Goal: Task Accomplishment & Management: Manage account settings

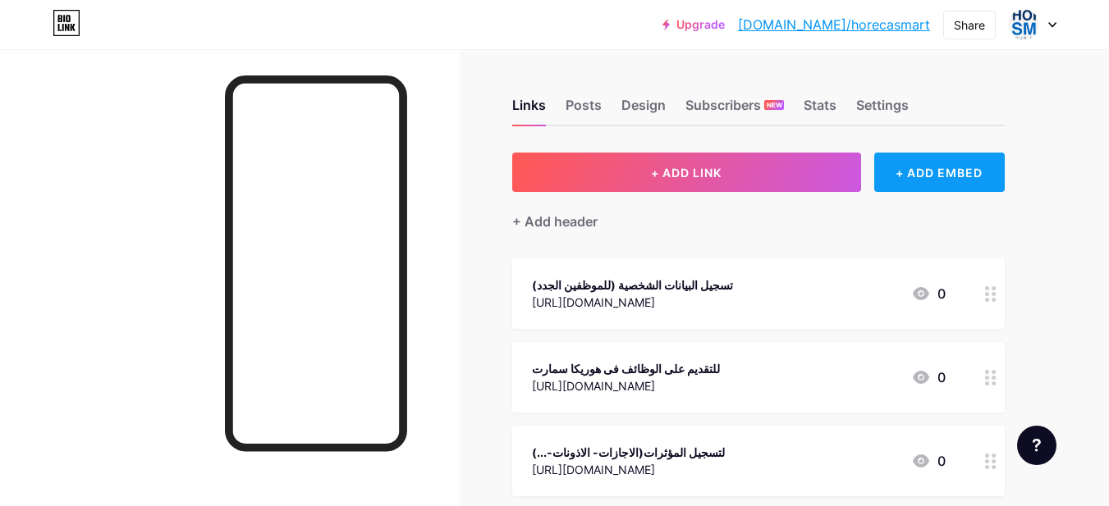
click at [954, 182] on div "+ ADD EMBED" at bounding box center [939, 172] width 130 height 39
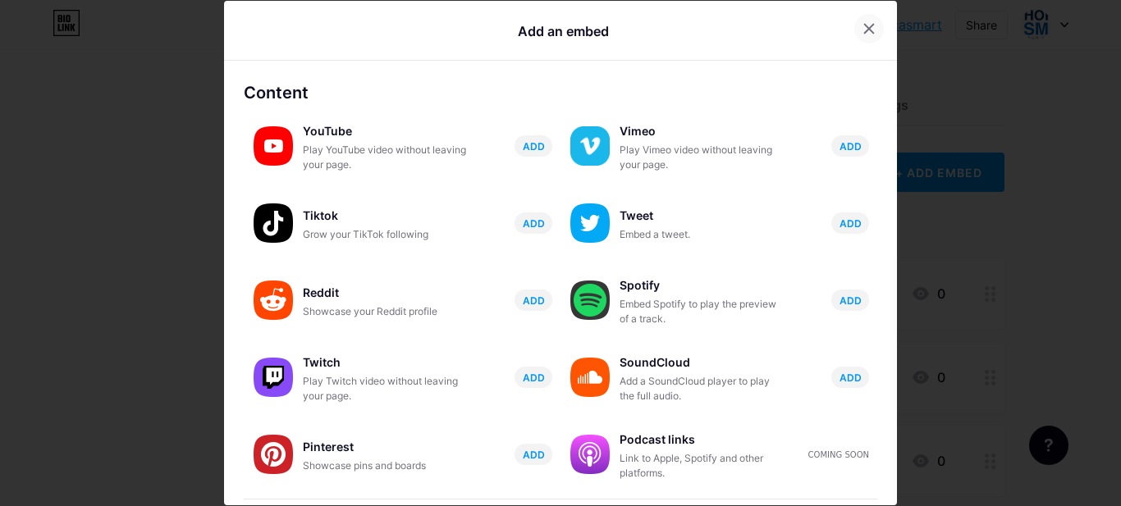
click at [864, 25] on icon at bounding box center [868, 28] width 13 height 13
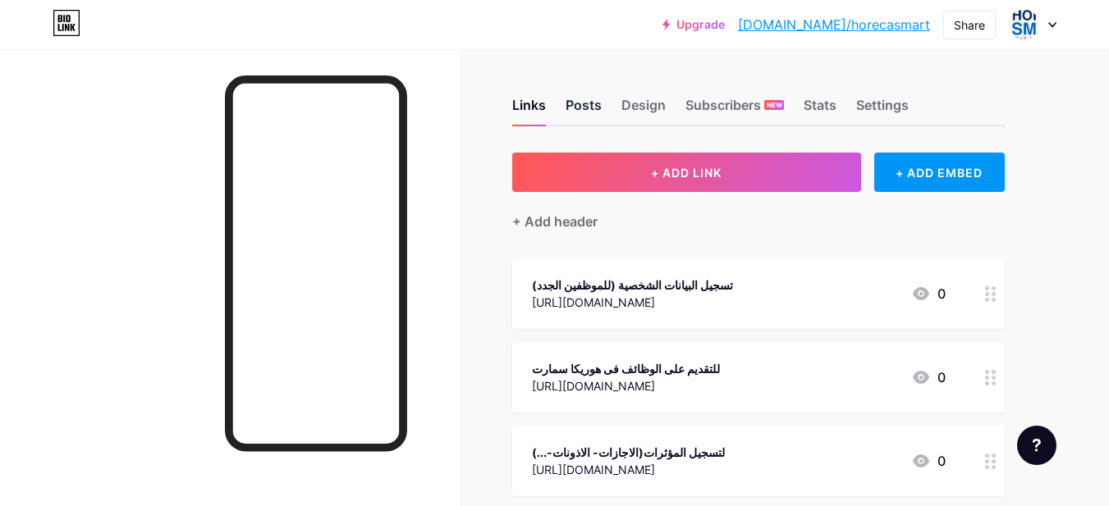
click at [588, 106] on div "Posts" at bounding box center [583, 110] width 36 height 30
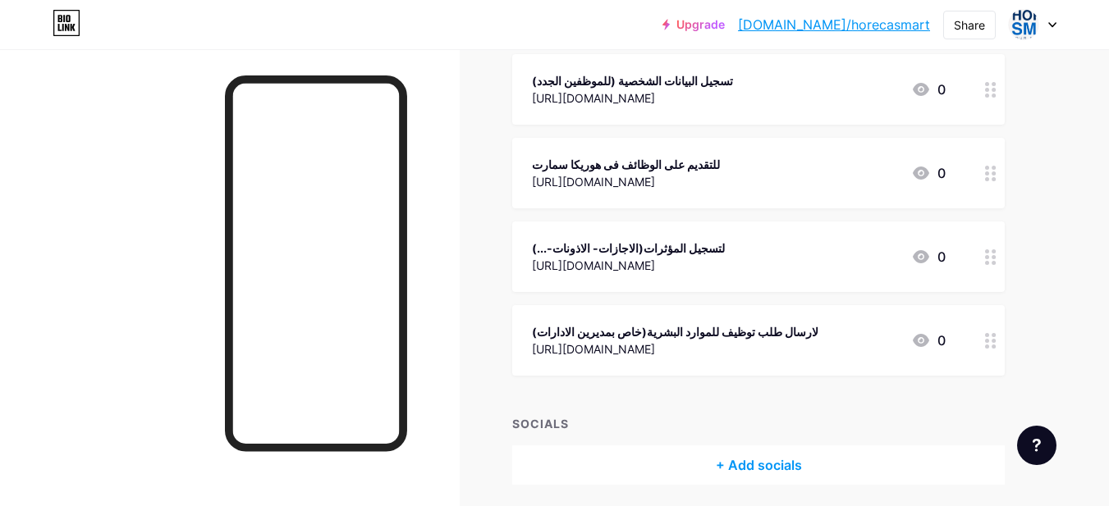
scroll to position [264, 0]
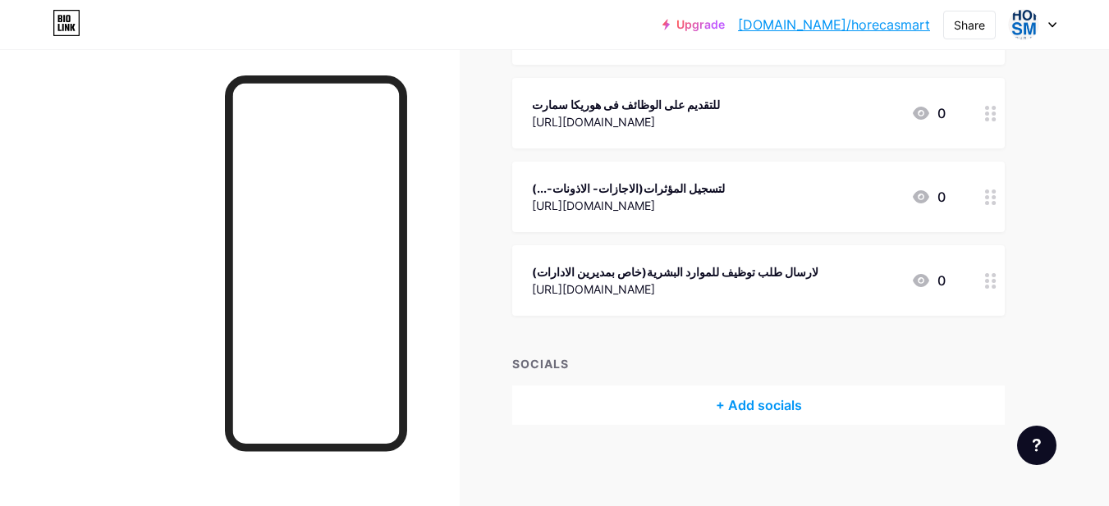
click at [551, 363] on div "SOCIALS" at bounding box center [758, 363] width 492 height 17
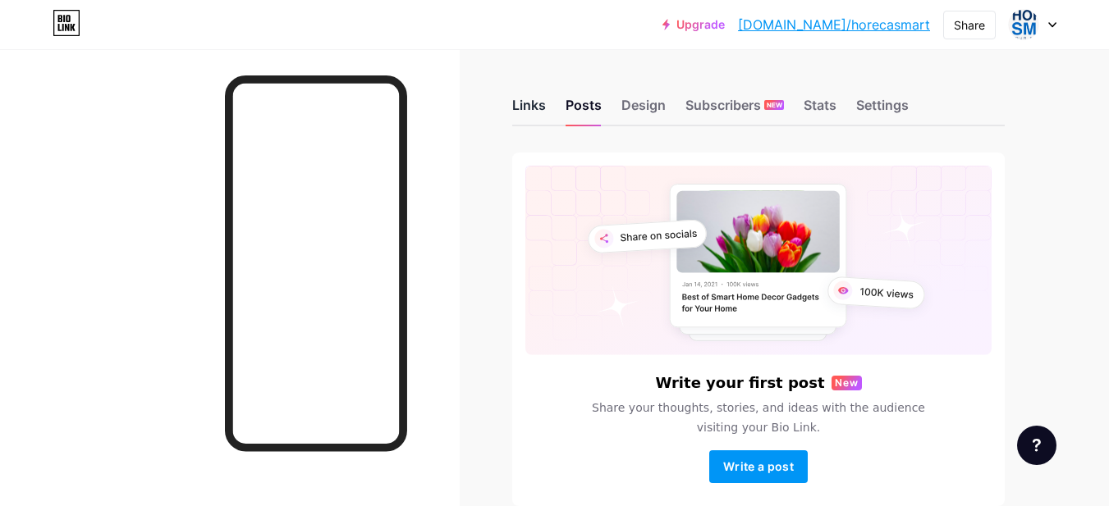
click at [536, 112] on div "Links" at bounding box center [529, 110] width 34 height 30
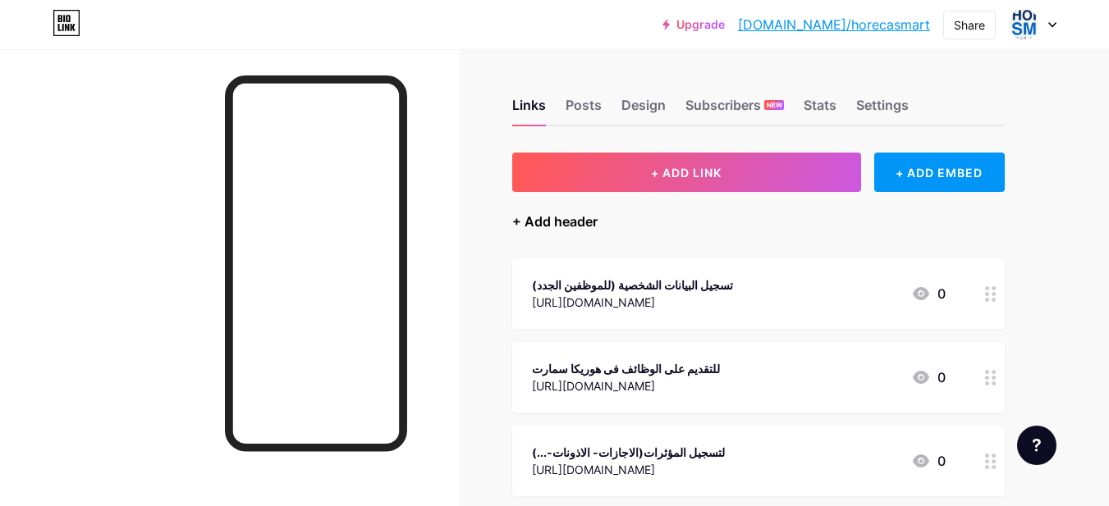
click at [556, 217] on div "+ Add header" at bounding box center [554, 222] width 85 height 20
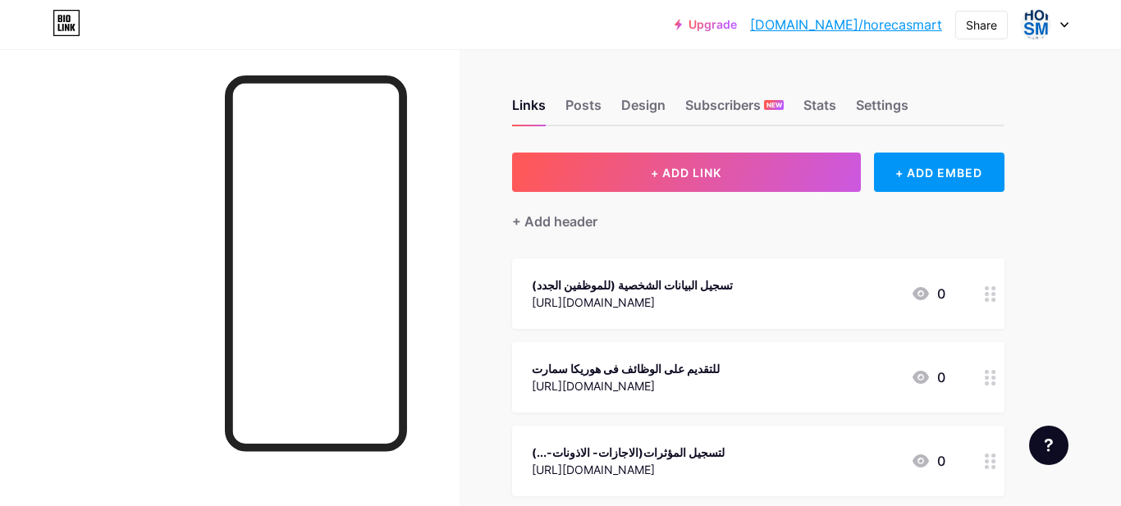
click at [455, 263] on input "text" at bounding box center [560, 253] width 315 height 33
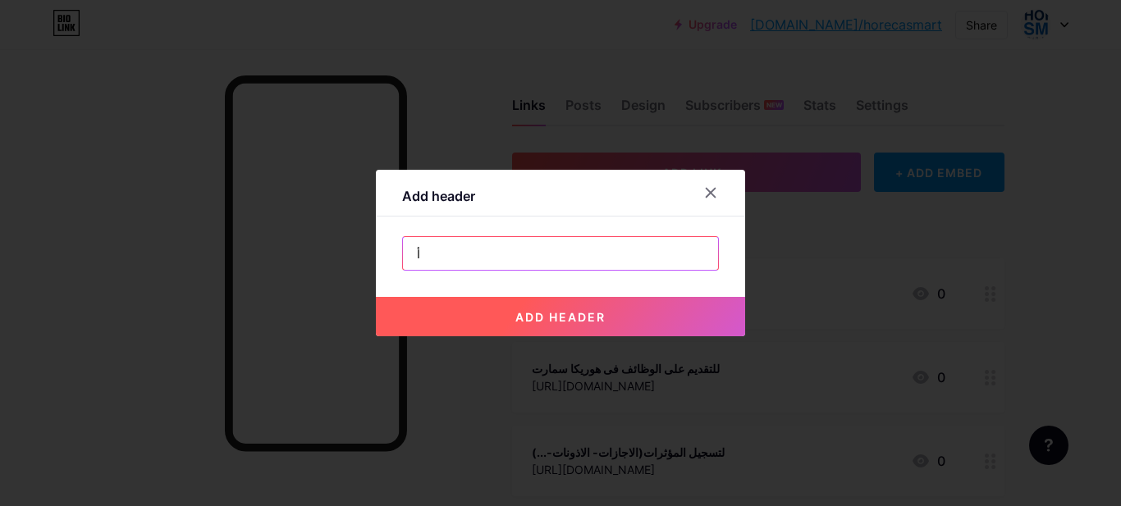
type input "أ"
click at [431, 249] on input "HR Internal" at bounding box center [560, 253] width 315 height 33
click at [418, 254] on input "HR Internal" at bounding box center [560, 253] width 315 height 33
click at [462, 256] on input "Horeca smart HR Internal" at bounding box center [560, 253] width 315 height 33
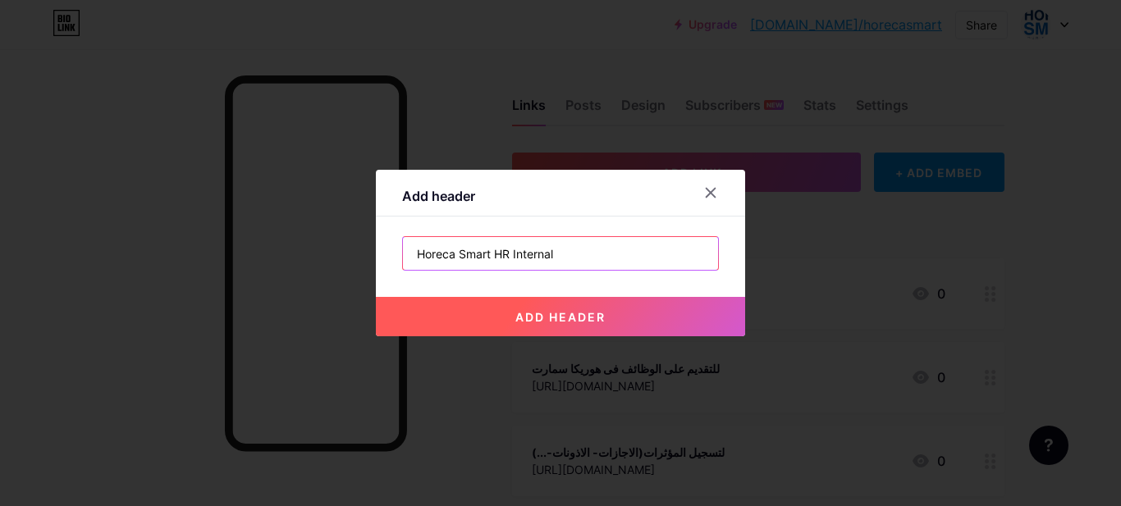
drag, startPoint x: 450, startPoint y: 257, endPoint x: 424, endPoint y: 259, distance: 25.6
click at [424, 259] on input "Horeca Smart HR Internal" at bounding box center [560, 253] width 315 height 33
click at [521, 254] on input "HORECA Smart HR Internal" at bounding box center [560, 253] width 315 height 33
click at [570, 263] on input "HORECA Smart HR (Internal" at bounding box center [560, 253] width 315 height 33
type input "HORECA Smart HR (Internal)"
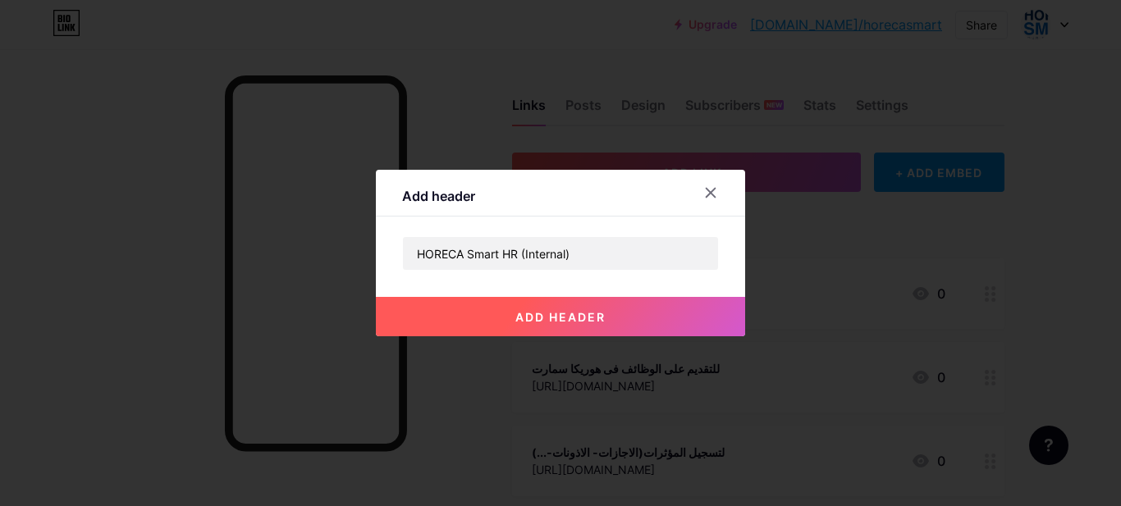
click at [578, 313] on span "add header" at bounding box center [560, 317] width 90 height 14
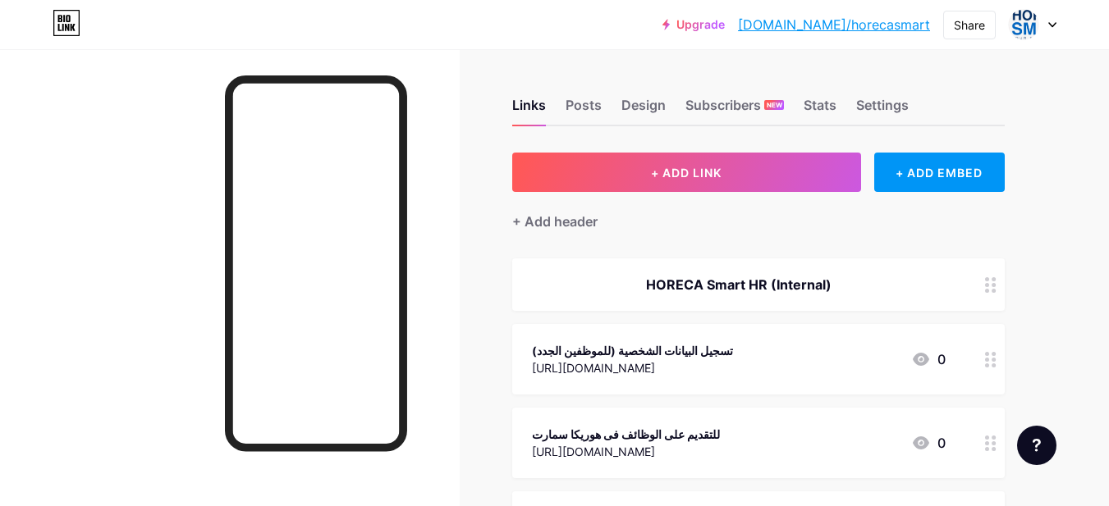
click at [828, 279] on div "HORECA Smart HR (Internal)" at bounding box center [739, 285] width 414 height 20
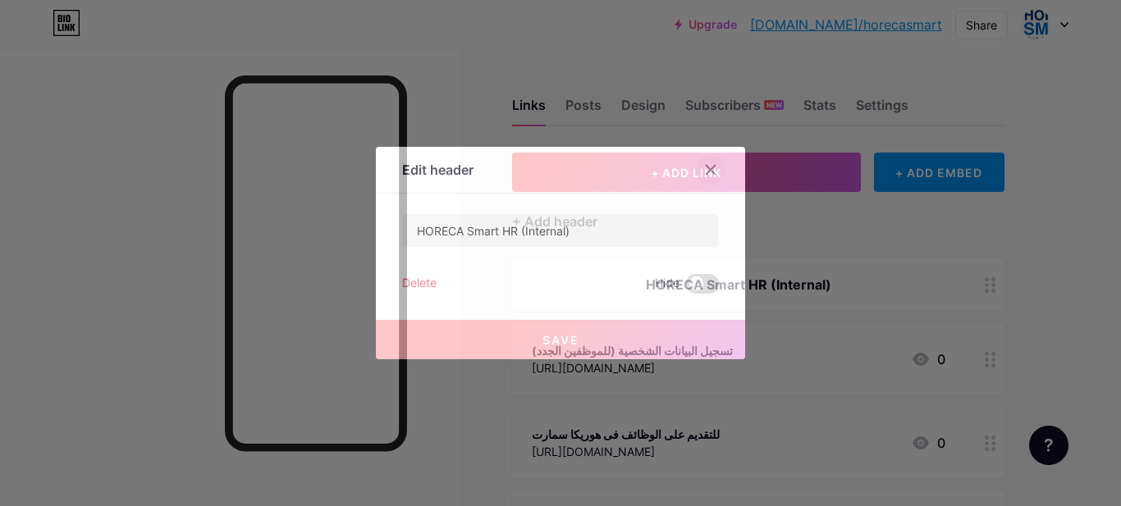
click at [704, 174] on icon at bounding box center [710, 169] width 13 height 13
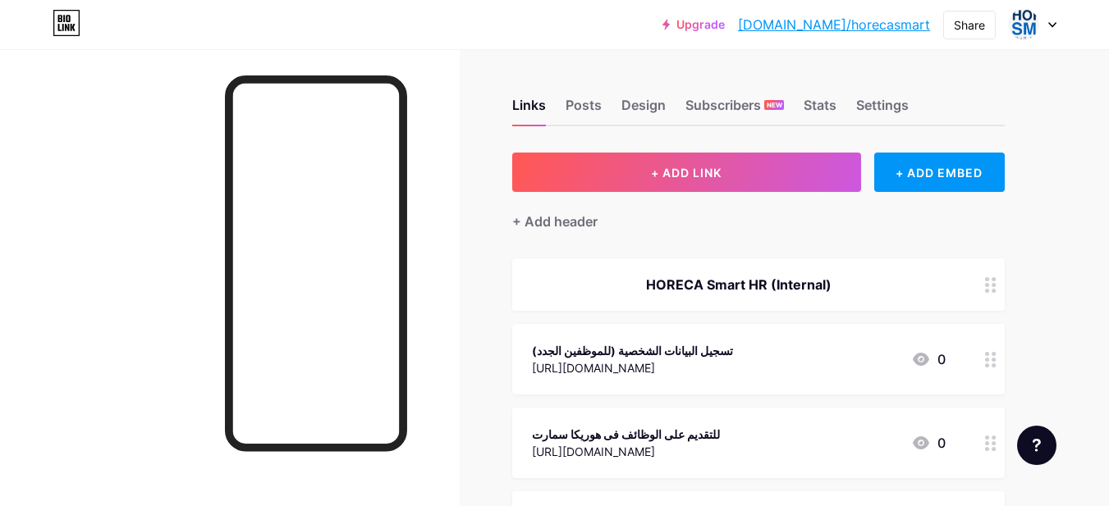
click at [1061, 318] on div "Links Posts Design Subscribers NEW Stats Settings + ADD LINK + ADD EMBED + Add …" at bounding box center [536, 443] width 1073 height 788
click at [745, 297] on div "HORECA Smart HR (Internal)" at bounding box center [758, 284] width 492 height 53
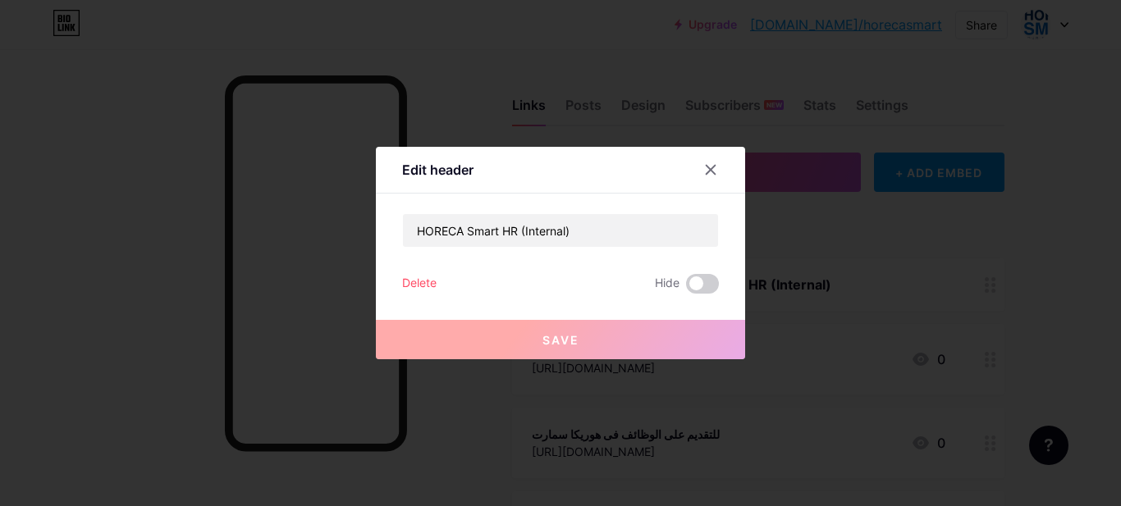
click at [843, 273] on div at bounding box center [560, 253] width 1121 height 506
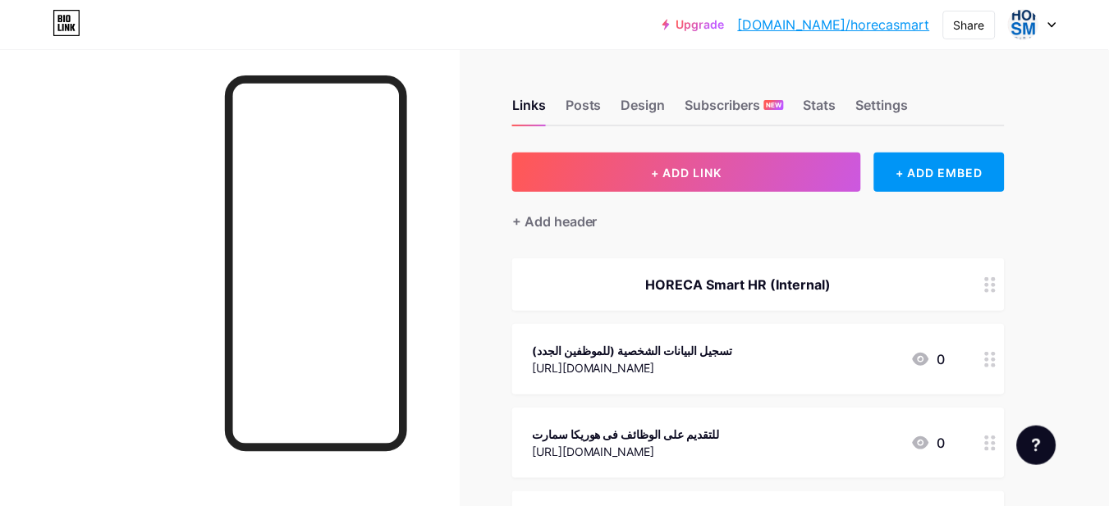
click at [844, 273] on div "HORECA Smart HR (Internal)" at bounding box center [758, 284] width 492 height 53
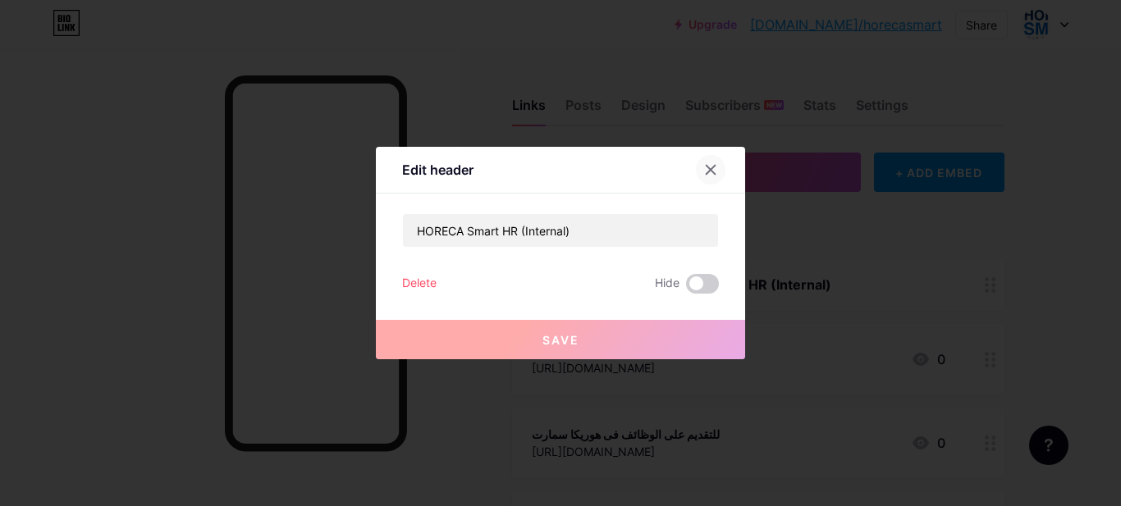
click at [696, 171] on div at bounding box center [711, 170] width 30 height 30
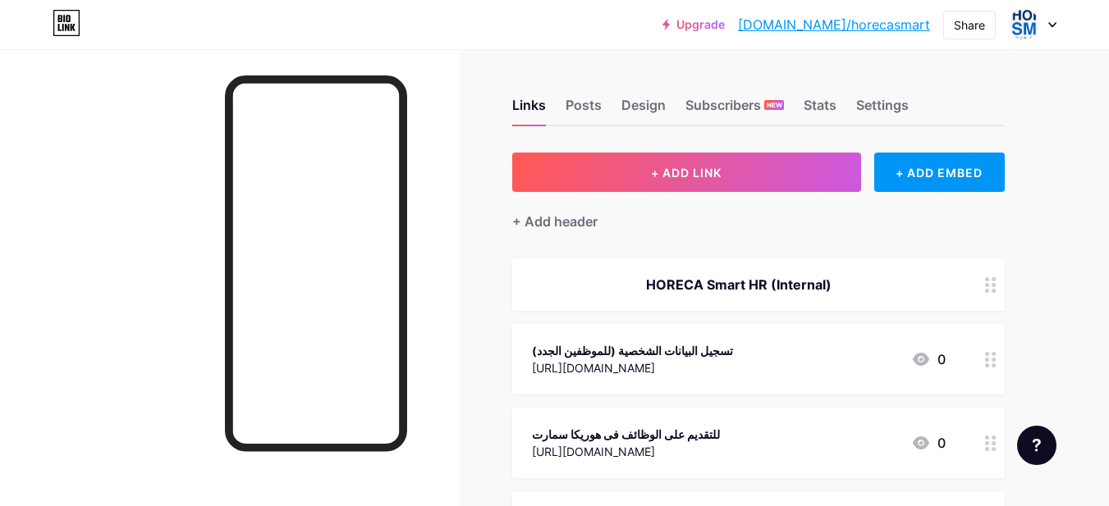
click at [899, 281] on div "HORECA Smart HR (Internal)" at bounding box center [739, 285] width 414 height 20
click at [899, 342] on div "تسجيل البيانات الشخصية (للموظفين الجدد) [URL][DOMAIN_NAME] 0" at bounding box center [758, 359] width 492 height 71
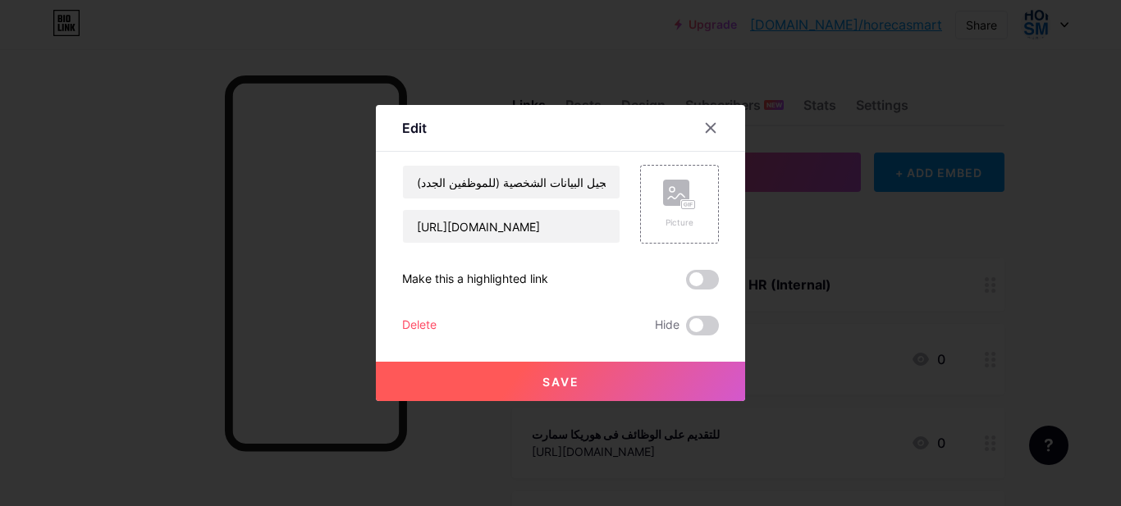
click at [898, 342] on div at bounding box center [560, 253] width 1121 height 506
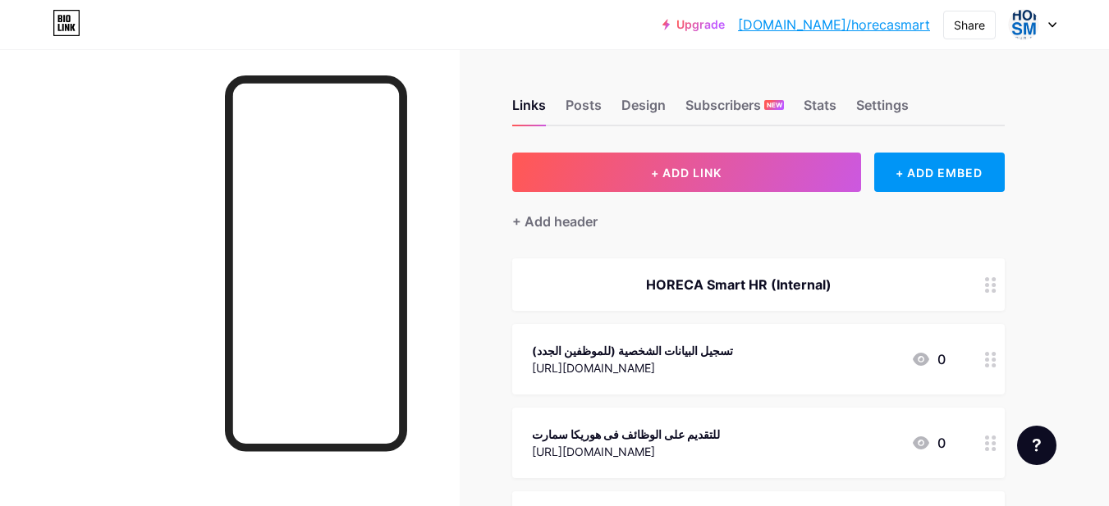
click at [1034, 278] on div "Links Posts Design Subscribers NEW Stats Settings + ADD LINK + ADD EMBED + Add …" at bounding box center [536, 443] width 1073 height 788
click at [994, 287] on icon at bounding box center [990, 285] width 11 height 16
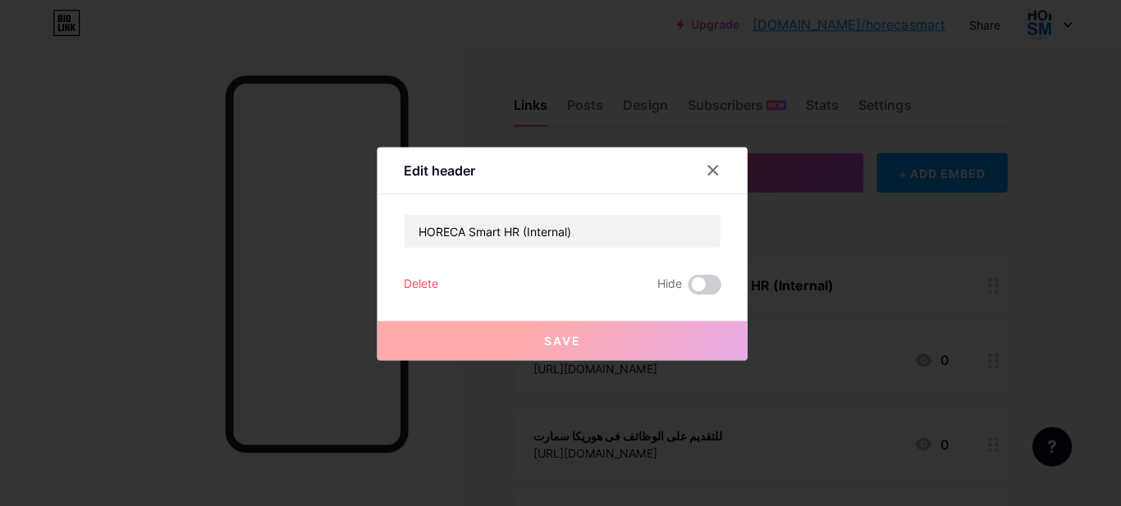
click at [994, 299] on div at bounding box center [560, 253] width 1121 height 506
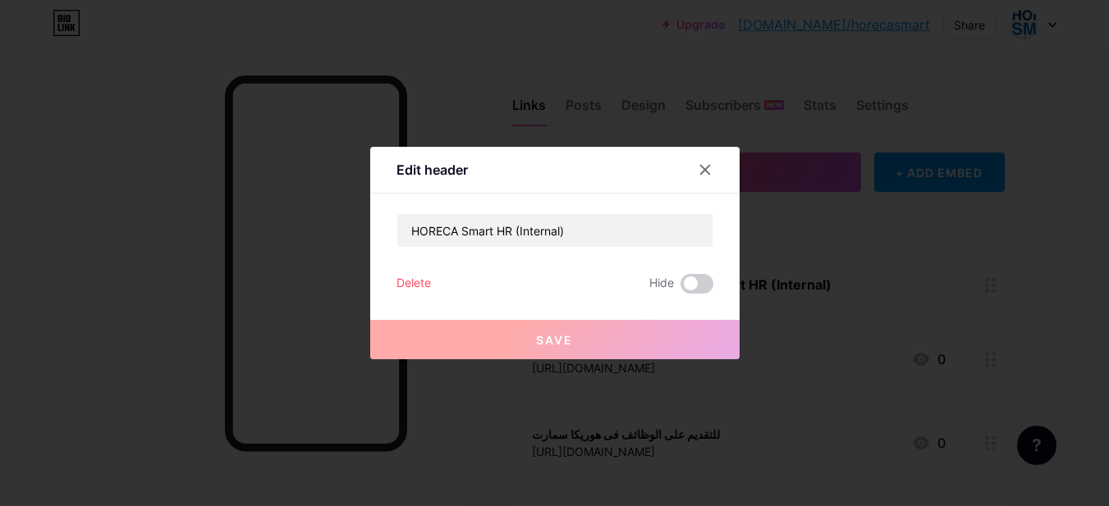
drag, startPoint x: 994, startPoint y: 316, endPoint x: 993, endPoint y: 332, distance: 16.4
click at [994, 323] on span "HORECA Smart HR (Internal) Edit header HORECA Smart HR (Internal) Delete Hide S…" at bounding box center [758, 451] width 492 height 387
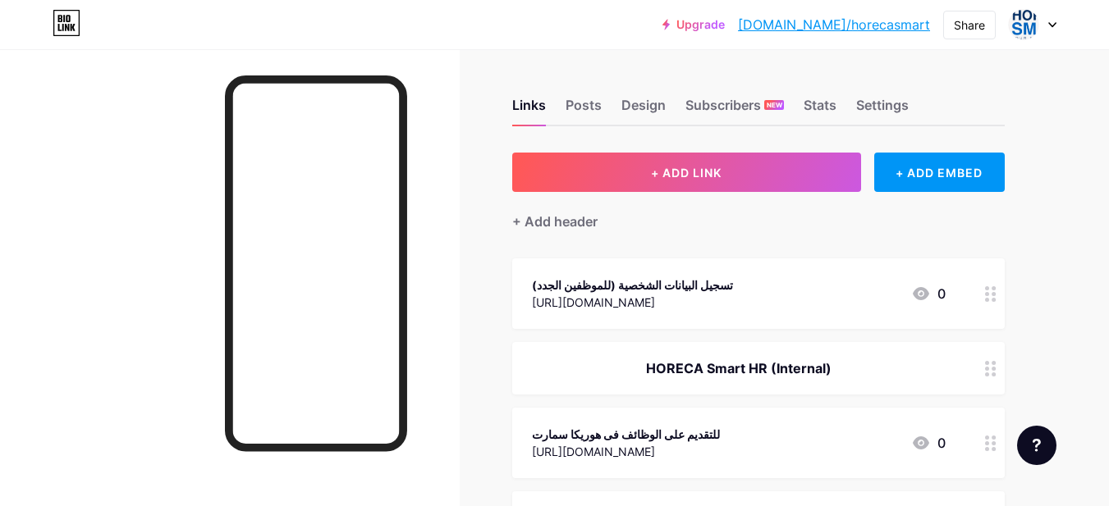
drag, startPoint x: 985, startPoint y: 277, endPoint x: 985, endPoint y: 267, distance: 9.1
click at [985, 267] on div at bounding box center [990, 293] width 28 height 71
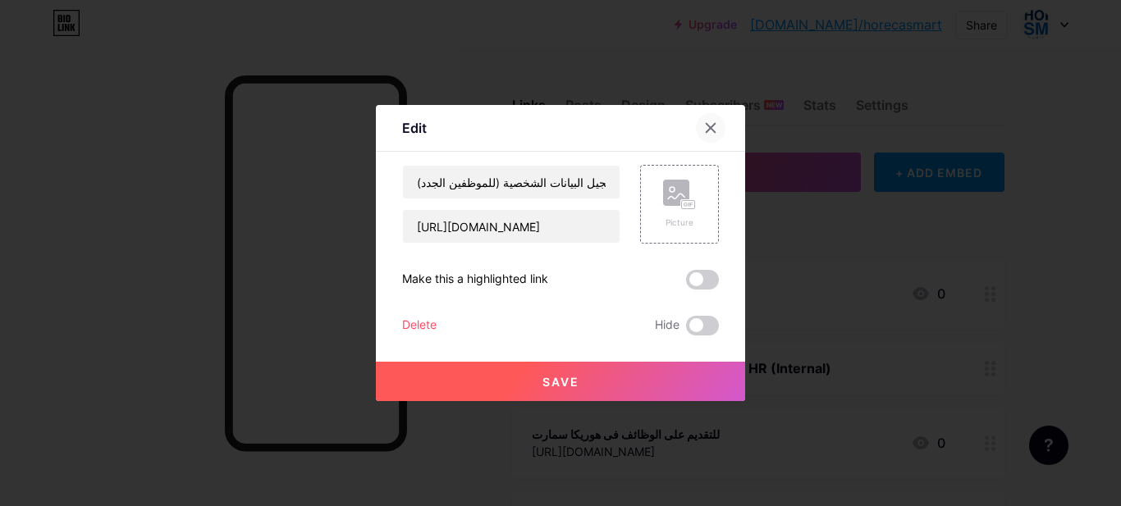
click at [705, 125] on icon at bounding box center [710, 127] width 13 height 13
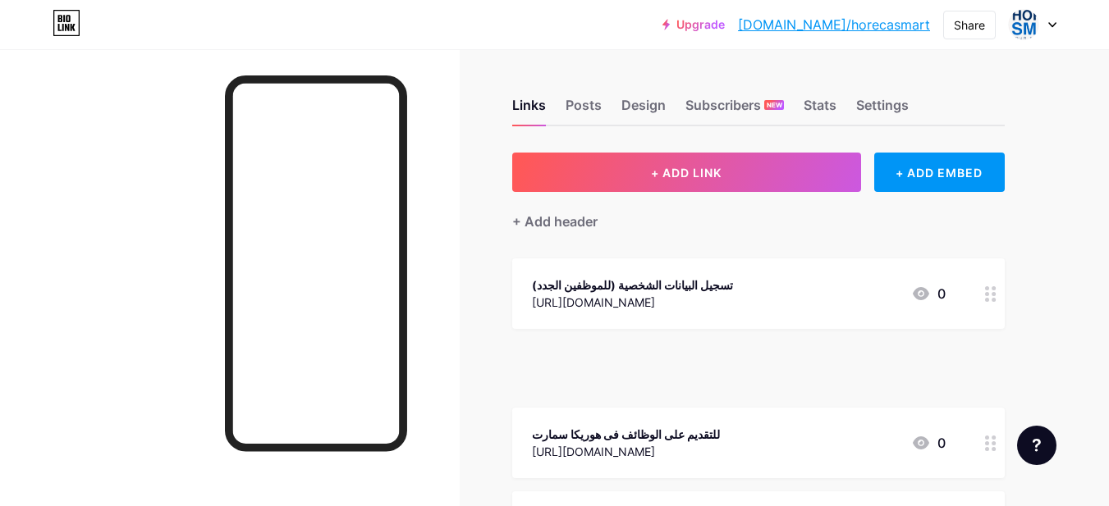
click at [996, 331] on span "تسجيل البيانات الشخصية (للموظفين الجدد) [URL][DOMAIN_NAME] 0 HORECA Smart HR (I…" at bounding box center [758, 451] width 492 height 387
drag, startPoint x: 990, startPoint y: 336, endPoint x: 990, endPoint y: 377, distance: 41.0
click at [990, 377] on span "تسجيل البيانات الشخصية (للموظفين الجدد) [URL][DOMAIN_NAME] 0 HORECA Smart HR (I…" at bounding box center [758, 451] width 492 height 387
click at [990, 377] on div at bounding box center [990, 368] width 28 height 53
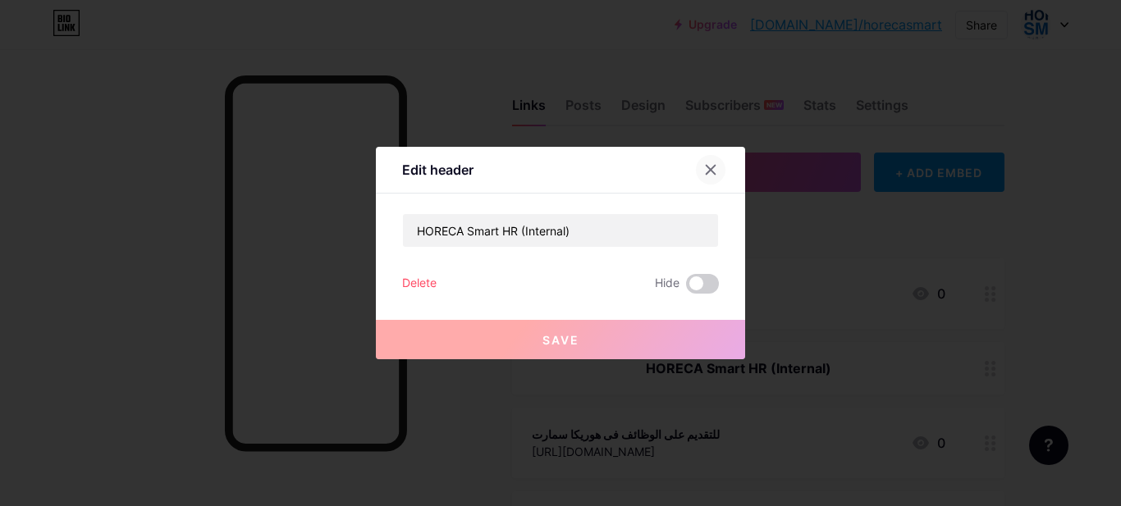
click at [705, 174] on icon at bounding box center [710, 169] width 13 height 13
